Goal: Task Accomplishment & Management: Manage account settings

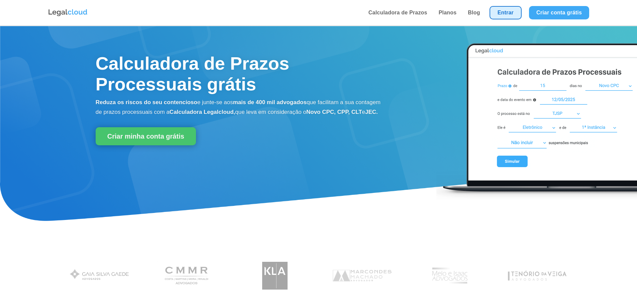
click at [506, 11] on link "Entrar" at bounding box center [506, 12] width 32 height 13
click at [511, 14] on link "Entrar" at bounding box center [506, 12] width 32 height 13
